Goal: Task Accomplishment & Management: Manage account settings

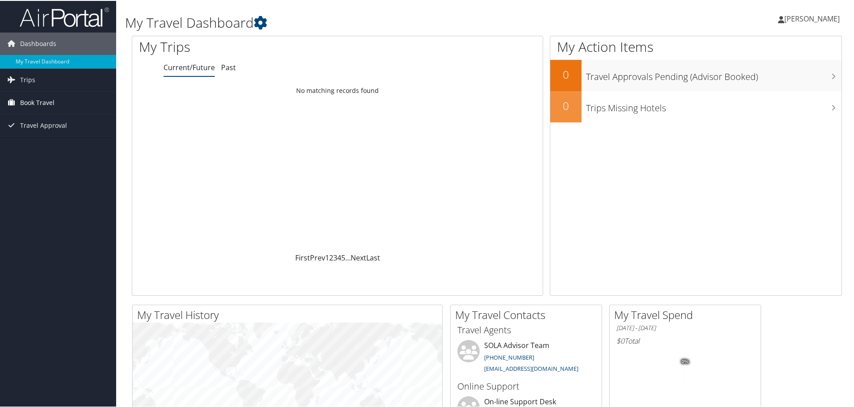
click at [34, 100] on span "Book Travel" at bounding box center [37, 102] width 34 height 22
click at [30, 143] on link "Book/Manage Online Trips" at bounding box center [58, 146] width 116 height 13
click at [26, 161] on span "Travel Approval" at bounding box center [43, 165] width 47 height 22
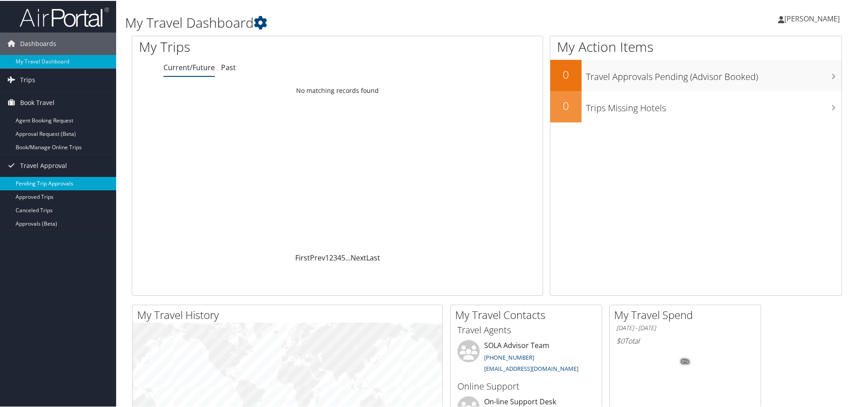
click at [32, 183] on link "Pending Trip Approvals" at bounding box center [58, 182] width 116 height 13
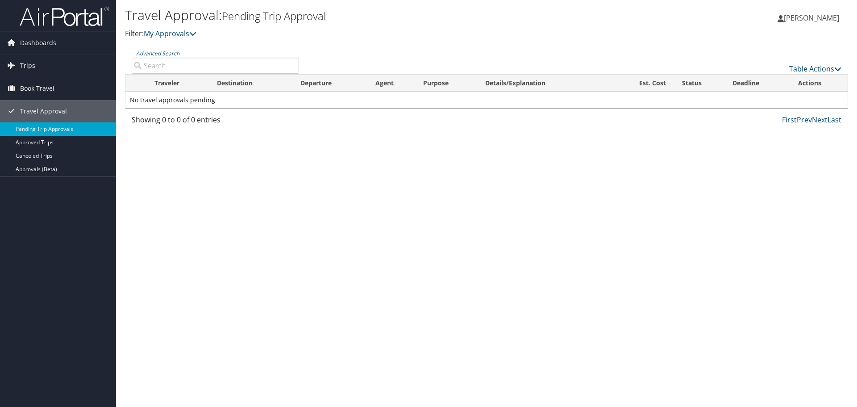
click at [819, 21] on span "[PERSON_NAME]" at bounding box center [811, 18] width 55 height 10
click at [748, 149] on link "Sign Out" at bounding box center [789, 145] width 100 height 15
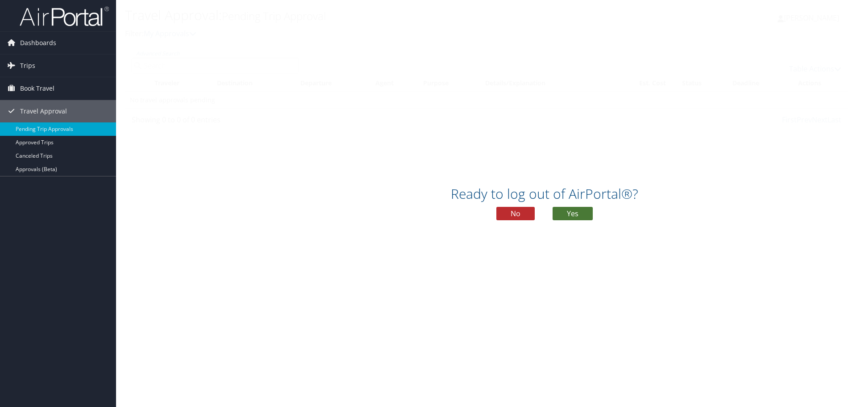
click at [578, 213] on button "Yes" at bounding box center [573, 213] width 40 height 13
